Goal: Subscribe to service/newsletter

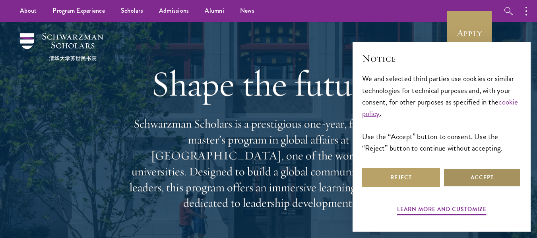
click at [481, 181] on button "Accept" at bounding box center [482, 177] width 78 height 19
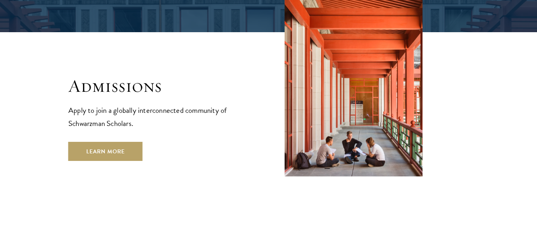
scroll to position [1303, 0]
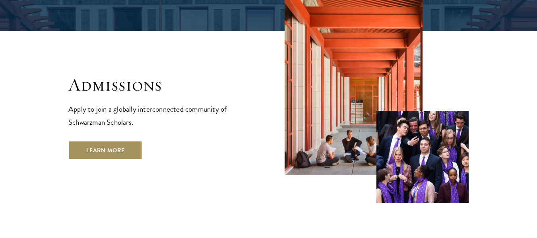
click at [122, 141] on link "Learn More" at bounding box center [105, 150] width 74 height 19
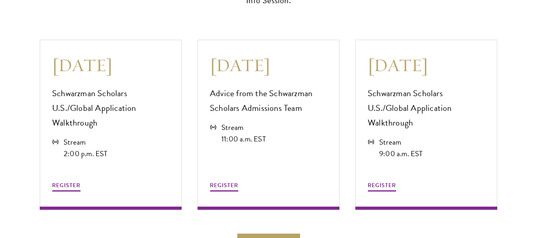
scroll to position [2161, 0]
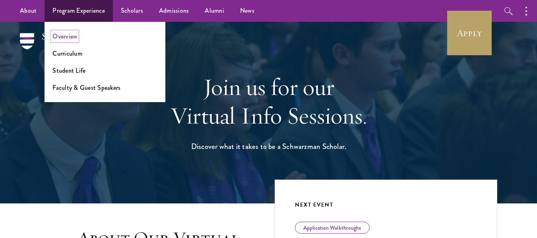
click at [71, 38] on link "Overview" at bounding box center [64, 36] width 25 height 9
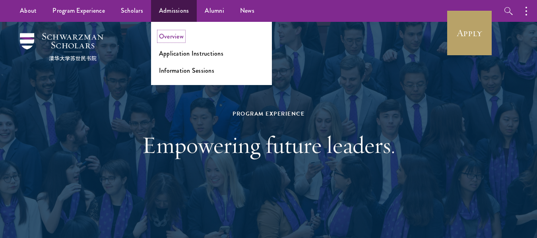
click at [173, 39] on link "Overview" at bounding box center [171, 36] width 25 height 9
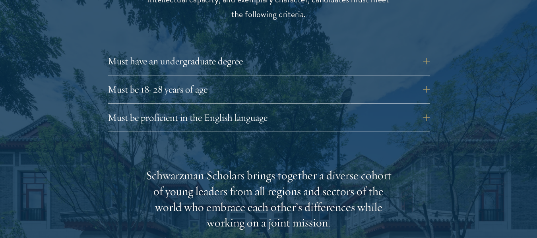
scroll to position [1128, 0]
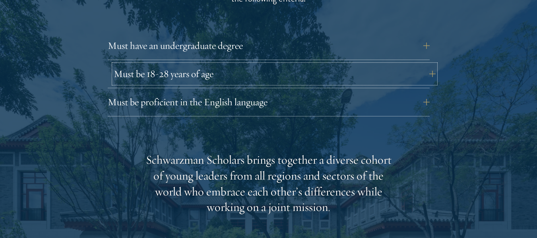
click at [428, 64] on button "Must be 18-28 years of age" at bounding box center [275, 73] width 322 height 19
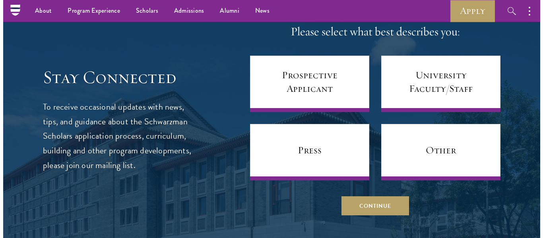
scroll to position [3417, 0]
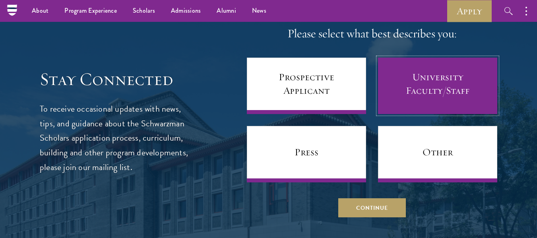
click at [428, 58] on link "University Faculty/Staff" at bounding box center [437, 86] width 119 height 56
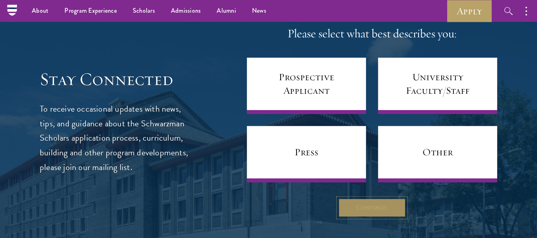
click at [385, 198] on button "Continue" at bounding box center [372, 207] width 68 height 19
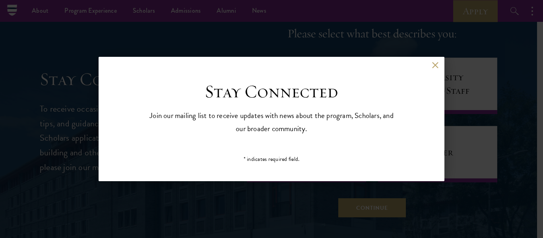
click at [438, 63] on div "Back" at bounding box center [272, 71] width 346 height 19
click at [435, 64] on button at bounding box center [434, 65] width 7 height 7
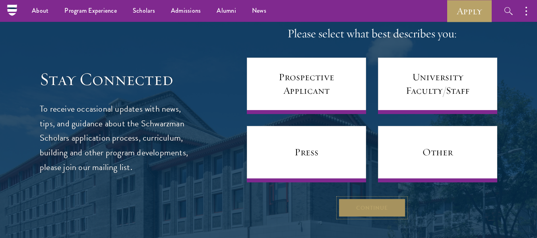
click at [370, 198] on button "Continue" at bounding box center [372, 207] width 68 height 19
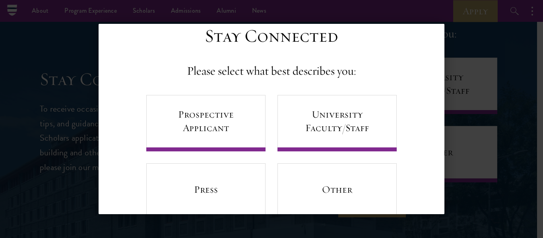
scroll to position [17, 0]
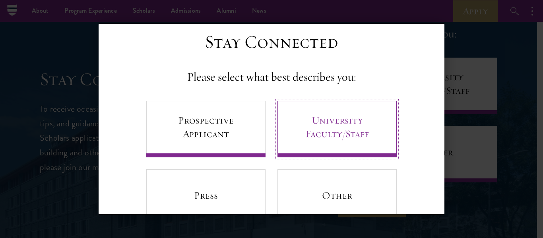
click at [346, 125] on link "University Faculty/Staff" at bounding box center [336, 129] width 119 height 56
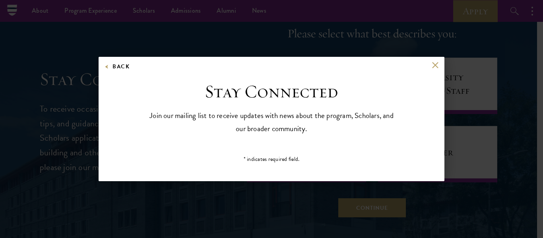
click at [282, 157] on p "* indicates required field." at bounding box center [271, 159] width 183 height 8
click at [245, 156] on p "* indicates required field." at bounding box center [271, 159] width 183 height 8
click at [108, 67] on button "Back" at bounding box center [116, 67] width 25 height 10
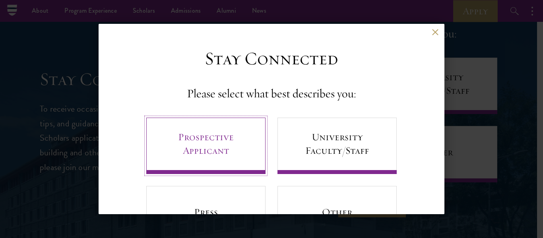
click at [197, 150] on link "Prospective Applicant" at bounding box center [205, 146] width 119 height 56
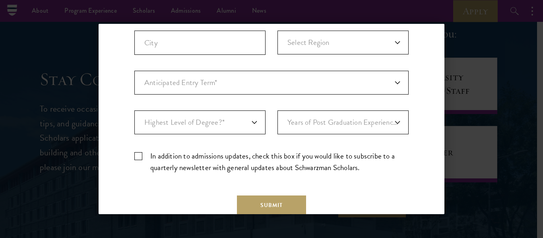
scroll to position [253, 0]
click at [389, 81] on select "Anticipated Entry Term* [DATE] (Application opens [DATE]) Just Exploring" at bounding box center [271, 82] width 274 height 24
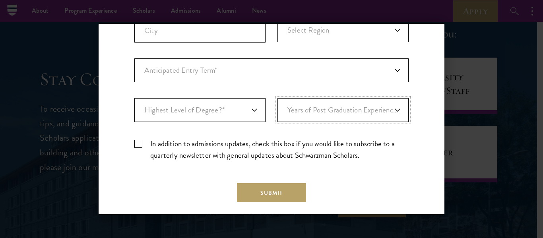
click at [386, 111] on select "Years of Post Graduation Experience?* 1 2 3 4 5 6 7 8 9 10" at bounding box center [342, 110] width 131 height 24
click at [244, 113] on select "Highest Level of Degree?* PHD Bachelor's Master's Current Undergraduate Student" at bounding box center [199, 110] width 131 height 24
click at [379, 107] on select "Years of Post Graduation Experience?* 1 2 3 4 5 6 7 8 9 10" at bounding box center [342, 110] width 131 height 24
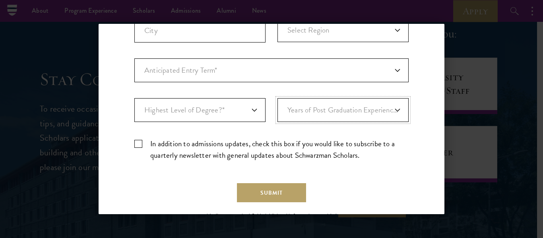
click at [379, 107] on select "Years of Post Graduation Experience?* 1 2 3 4 5 6 7 8 9 10" at bounding box center [342, 110] width 131 height 24
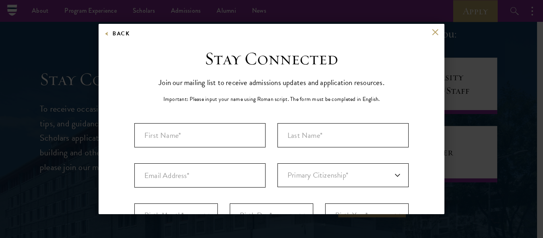
scroll to position [1, 0]
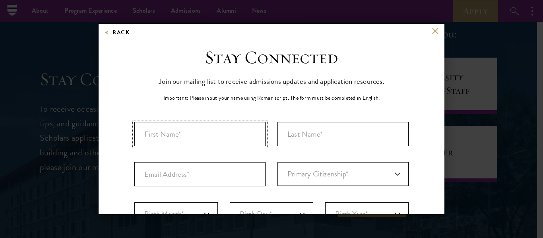
click at [242, 133] on input "First Name*" at bounding box center [199, 134] width 131 height 24
type input "[PERSON_NAME]"
select select "BR"
type input "[GEOGRAPHIC_DATA]"
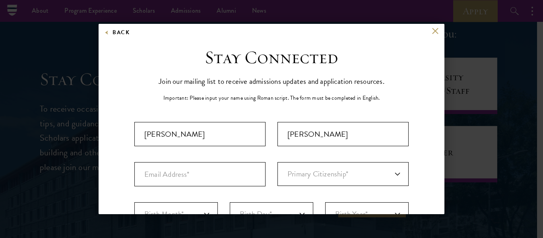
select select "[GEOGRAPHIC_DATA]"
click at [227, 184] on input "Email Address*" at bounding box center [199, 174] width 131 height 24
type input "[EMAIL_ADDRESS][DOMAIN_NAME]"
click at [338, 179] on select "Primary Citizenship* [GEOGRAPHIC_DATA] [DEMOGRAPHIC_DATA] [DEMOGRAPHIC_DATA] [D…" at bounding box center [342, 174] width 131 height 24
select select "BR"
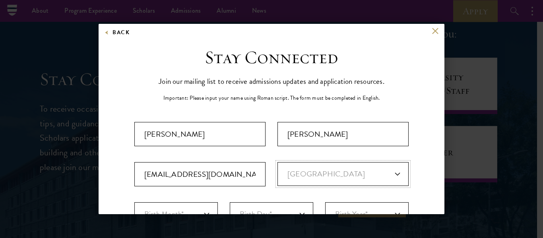
click at [277, 162] on select "Primary Citizenship* [GEOGRAPHIC_DATA] [DEMOGRAPHIC_DATA] [DEMOGRAPHIC_DATA] [D…" at bounding box center [342, 174] width 131 height 24
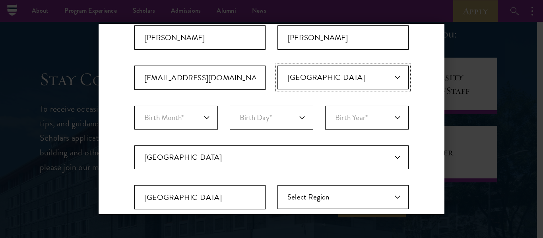
scroll to position [128, 0]
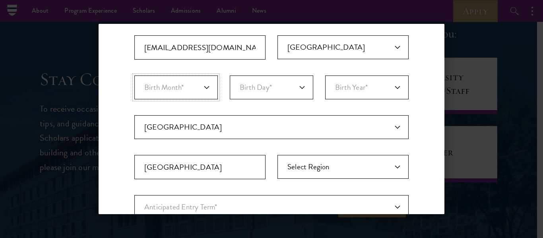
click at [194, 96] on select "Birth Month* January February March April May June July August September Octobe…" at bounding box center [175, 87] width 83 height 24
select select "09"
click at [134, 75] on select "Birth Month* January February March April May June July August September Octobe…" at bounding box center [175, 87] width 83 height 24
click at [298, 86] on select "Birth Day* 1 2 3 4 5 6 7 8 9 10 11 12 13 14 15 16 17 18 19 20 21 22 23 24 25 26…" at bounding box center [271, 87] width 83 height 24
select select "20"
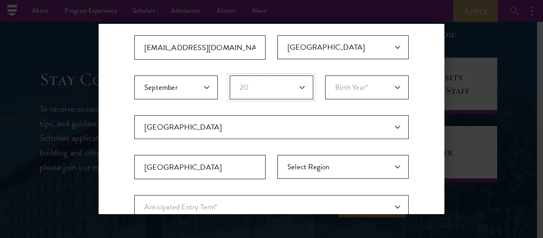
click at [230, 75] on select "Birth Day* 1 2 3 4 5 6 7 8 9 10 11 12 13 14 15 16 17 18 19 20 21 22 23 24 25 26…" at bounding box center [271, 87] width 83 height 24
click at [371, 86] on select "Birth Year* [DEMOGRAPHIC_DATA] [DEMOGRAPHIC_DATA] [DEMOGRAPHIC_DATA] [DEMOGRAPH…" at bounding box center [366, 87] width 83 height 24
select select "1990"
click at [325, 75] on select "Birth Year* [DEMOGRAPHIC_DATA] [DEMOGRAPHIC_DATA] [DEMOGRAPHIC_DATA] [DEMOGRAPH…" at bounding box center [366, 87] width 83 height 24
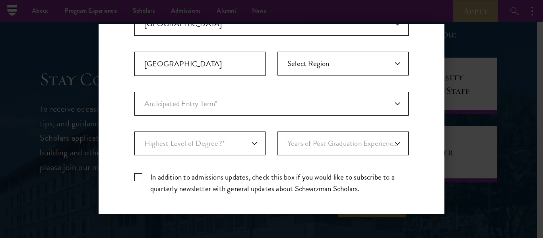
scroll to position [236, 0]
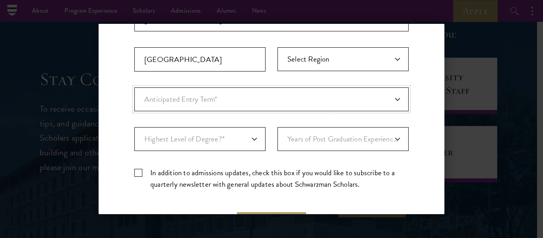
click at [395, 101] on select "Anticipated Entry Term* [DATE] (Application opens [DATE]) Just Exploring" at bounding box center [271, 99] width 274 height 24
select select "a6790467-ebe7-4045-a56a-66c1cae98076"
click at [134, 87] on select "Anticipated Entry Term* [DATE] (Application opens [DATE]) Just Exploring" at bounding box center [271, 99] width 274 height 24
click at [254, 143] on select "Highest Level of Degree?* PHD Bachelor's Master's Current Undergraduate Student" at bounding box center [199, 139] width 131 height 24
select select "c2c8a817-44d4-4016-b033-dfae9e51c6f7"
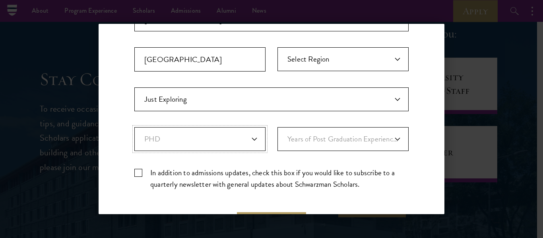
click at [134, 127] on select "Highest Level of Degree?* PHD Bachelor's Master's Current Undergraduate Student" at bounding box center [199, 139] width 131 height 24
click at [307, 144] on select "Years of Post Graduation Experience?* 1 2 3 4 5 6 7 8 9 10" at bounding box center [342, 139] width 131 height 24
select select "3"
click at [277, 127] on select "Years of Post Graduation Experience?* 1 2 3 4 5 6 7 8 9 10" at bounding box center [342, 139] width 131 height 24
click at [139, 174] on label "In addition to admissions updates, check this box if you would like to subscrib…" at bounding box center [271, 178] width 274 height 23
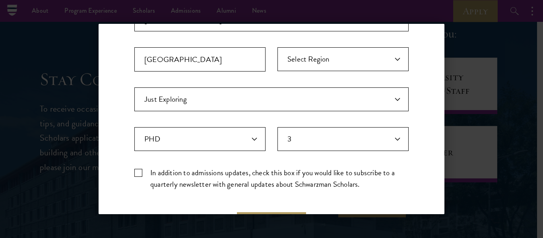
click at [139, 172] on input "In addition to admissions updates, check this box if you would like to subscrib…" at bounding box center [271, 169] width 274 height 5
checkbox input "true"
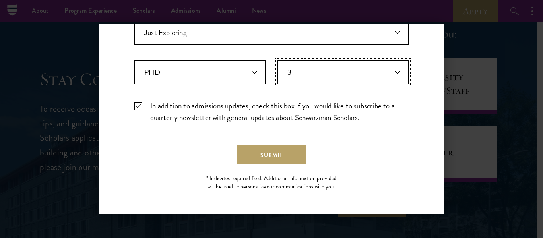
click at [395, 72] on select "Years of Post Graduation Experience?* 1 2 3 4 5 6 7 8 9 10" at bounding box center [342, 72] width 131 height 24
click at [277, 60] on select "Years of Post Graduation Experience?* 1 2 3 4 5 6 7 8 9 10" at bounding box center [342, 72] width 131 height 24
click at [397, 69] on select "Years of Post Graduation Experience?* 1 2 3 4 5 6 7 8 9 10" at bounding box center [342, 72] width 131 height 24
click at [390, 70] on select "Years of Post Graduation Experience?* 1 2 3 4 5 6 7 8 9 10" at bounding box center [342, 72] width 131 height 24
select select "7"
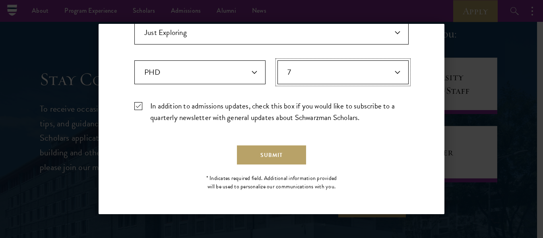
click at [277, 60] on select "Years of Post Graduation Experience?* 1 2 3 4 5 6 7 8 9 10" at bounding box center [342, 72] width 131 height 24
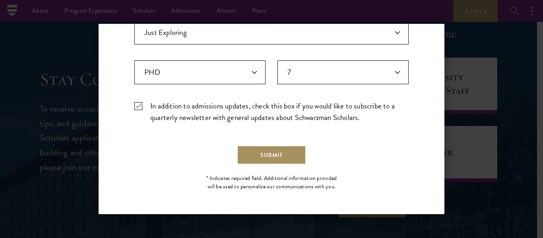
click at [273, 154] on button "Submit" at bounding box center [271, 154] width 69 height 19
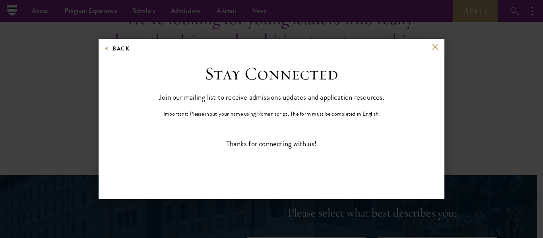
scroll to position [0, 0]
click at [433, 47] on button at bounding box center [434, 47] width 7 height 7
